Goal: Check status

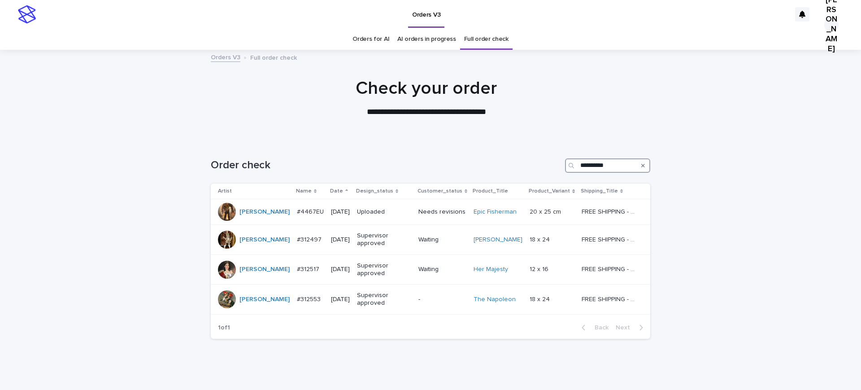
drag, startPoint x: 609, startPoint y: 183, endPoint x: 478, endPoint y: 183, distance: 130.9
click at [478, 173] on div "**********" at bounding box center [430, 165] width 439 height 14
click at [330, 196] on p "Date" at bounding box center [336, 191] width 13 height 10
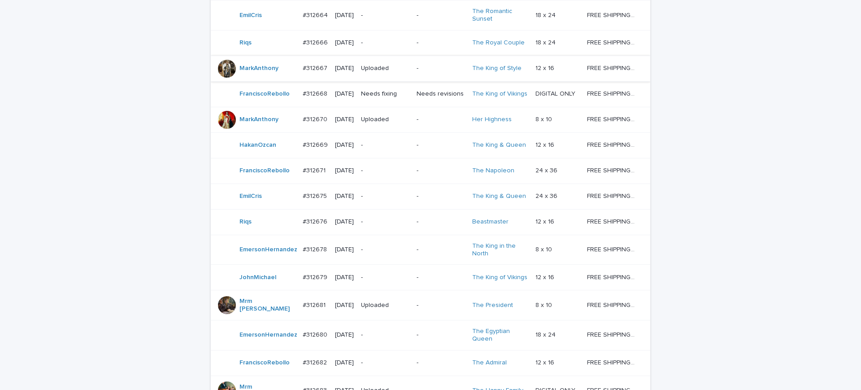
scroll to position [112, 0]
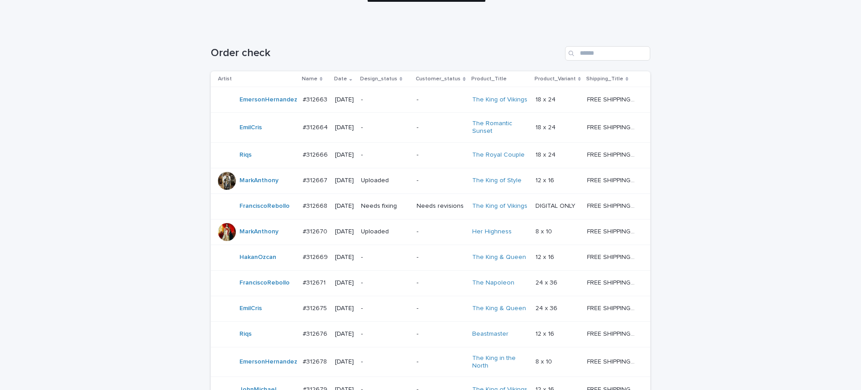
click at [323, 104] on p "#312663" at bounding box center [316, 98] width 26 height 9
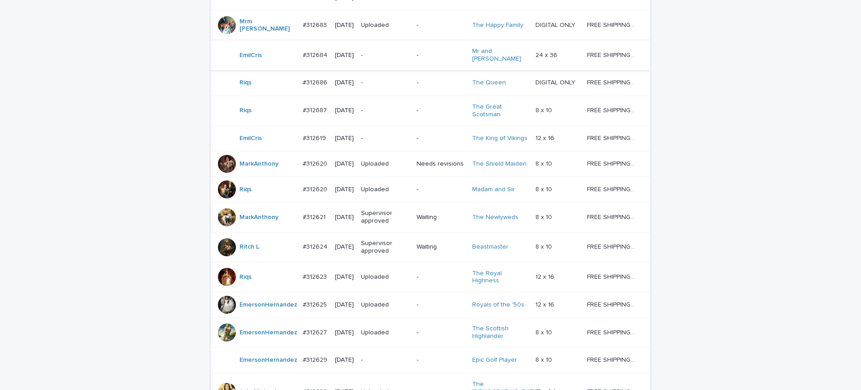
scroll to position [757, 0]
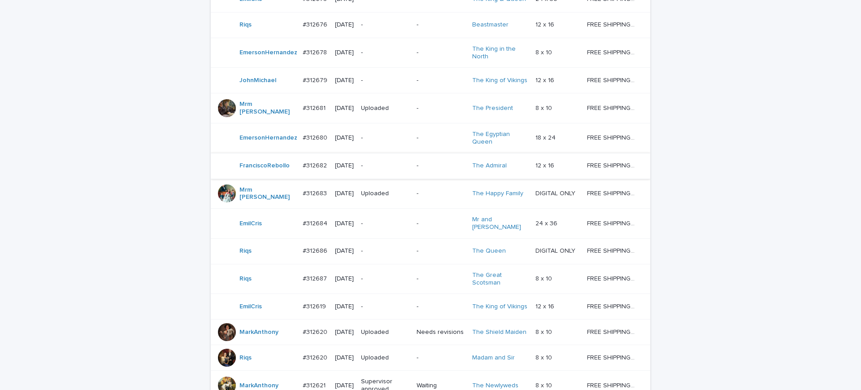
scroll to position [365, 0]
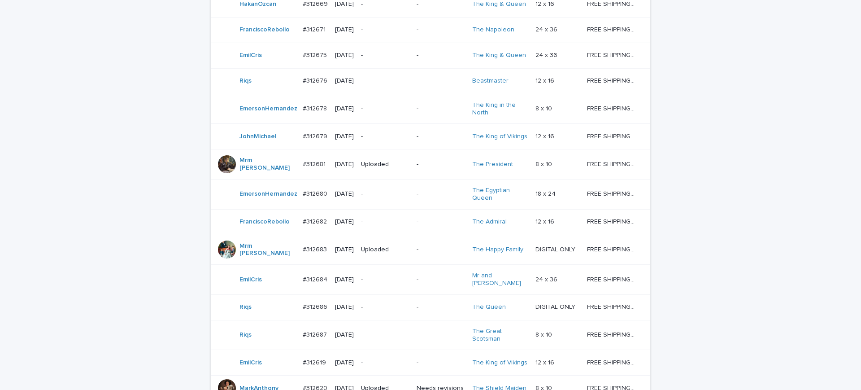
click at [322, 113] on p "#312678" at bounding box center [316, 107] width 26 height 9
